Goal: Task Accomplishment & Management: Manage account settings

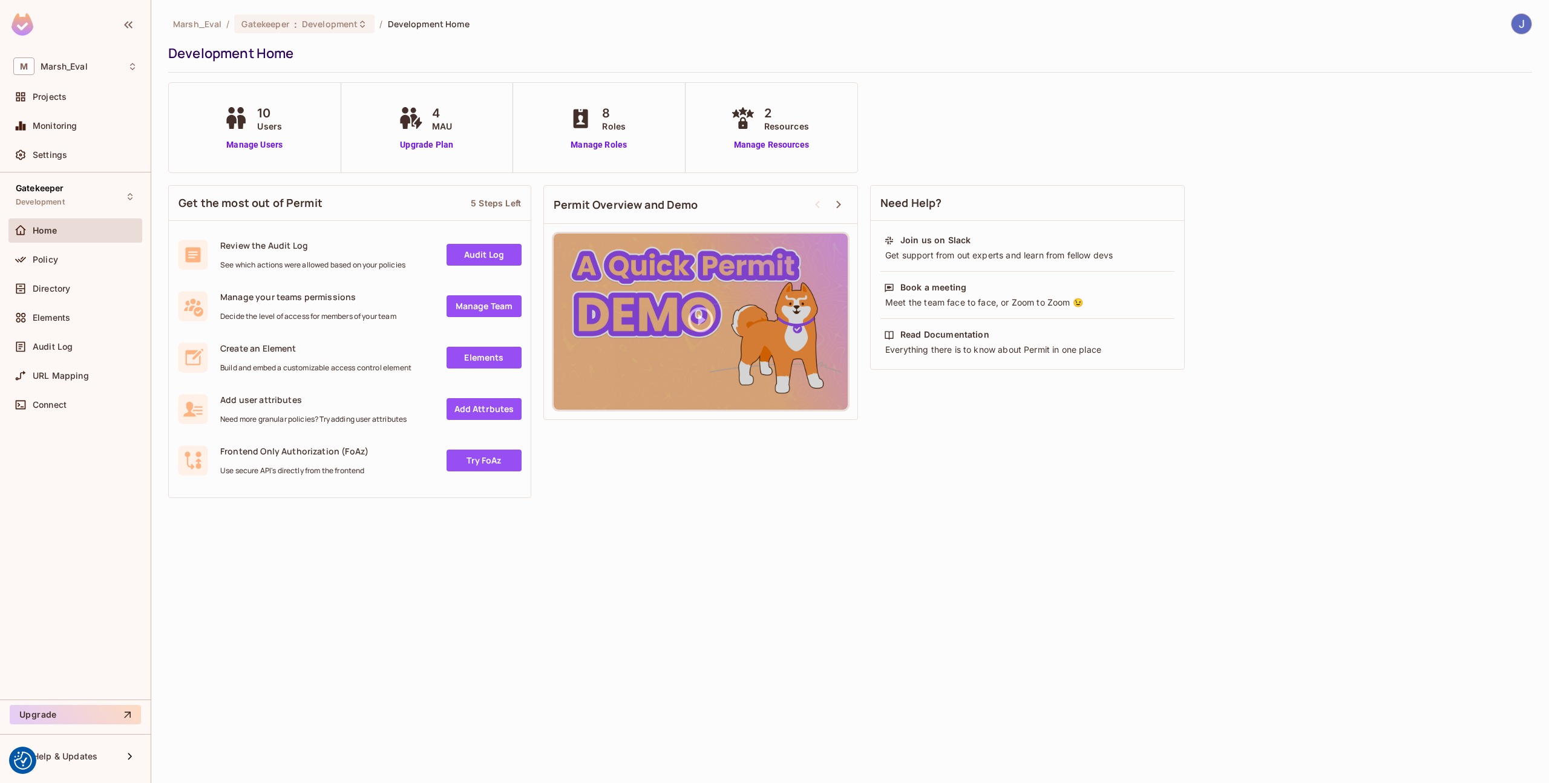
click at [1528, 19] on img at bounding box center [1522, 24] width 20 height 20
click at [1462, 139] on li "Log out" at bounding box center [1559, 131] width 304 height 19
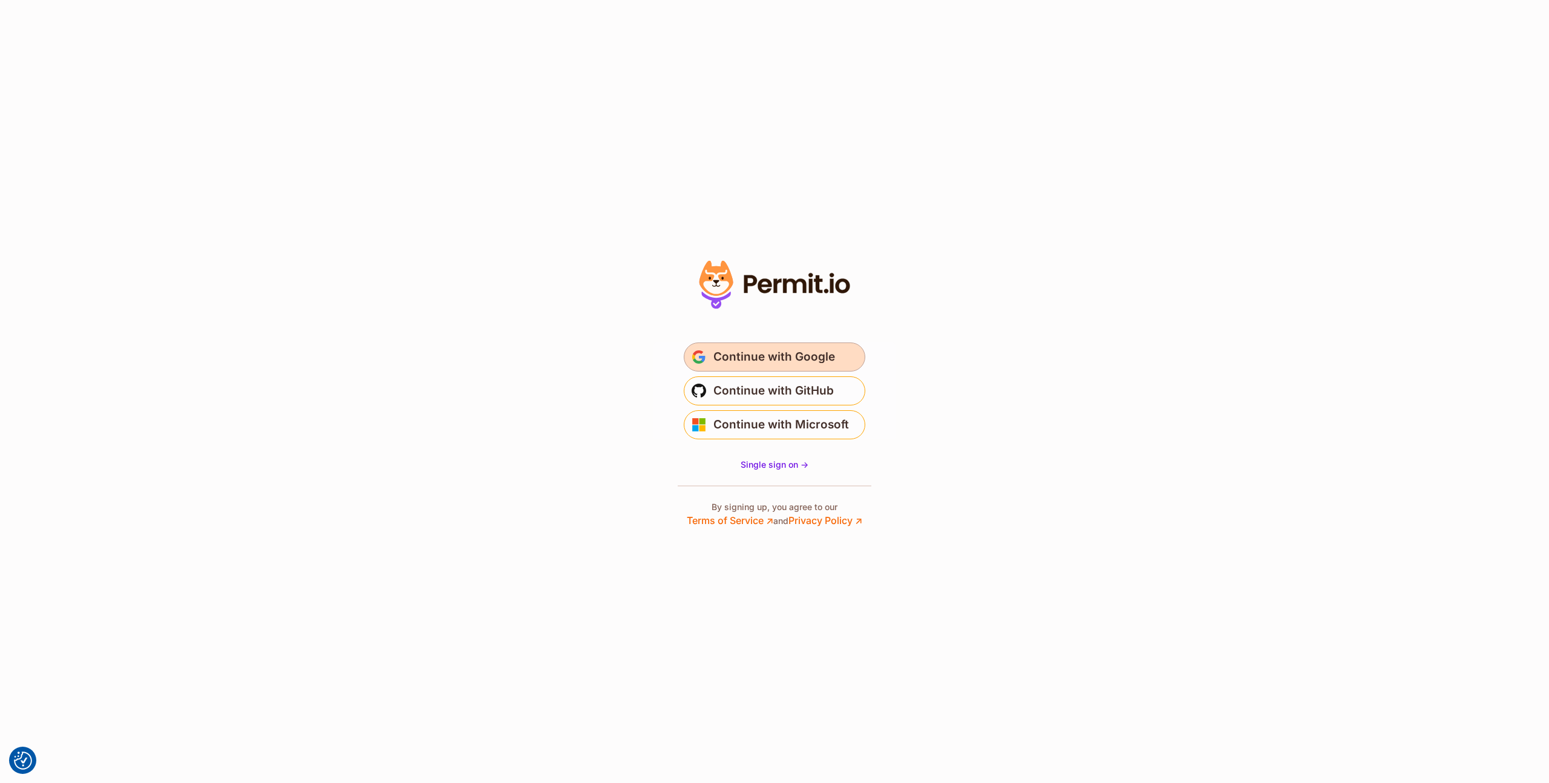
click at [796, 353] on span "Continue with Google" at bounding box center [775, 356] width 122 height 19
